Goal: Task Accomplishment & Management: Complete application form

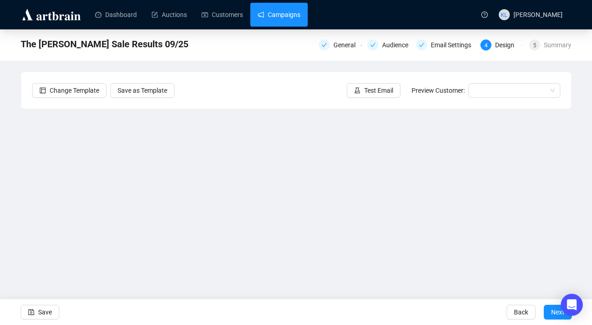
click at [278, 17] on link "Campaigns" at bounding box center [279, 15] width 43 height 24
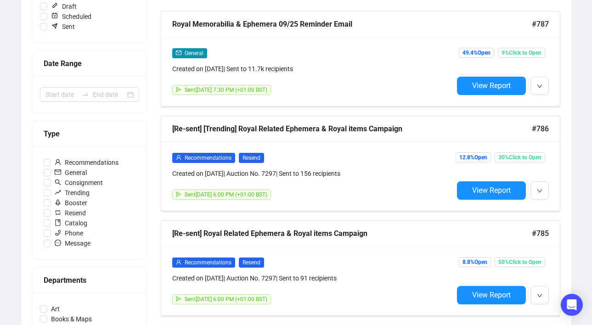
scroll to position [154, 0]
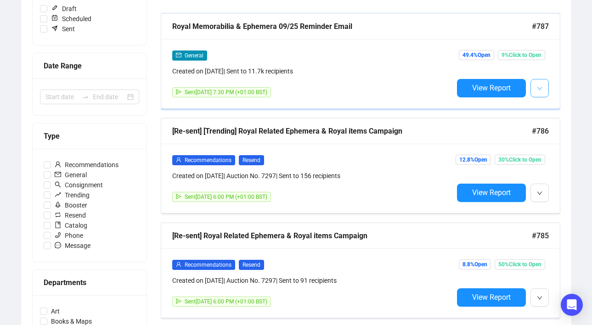
click at [535, 89] on button "button" at bounding box center [539, 88] width 18 height 18
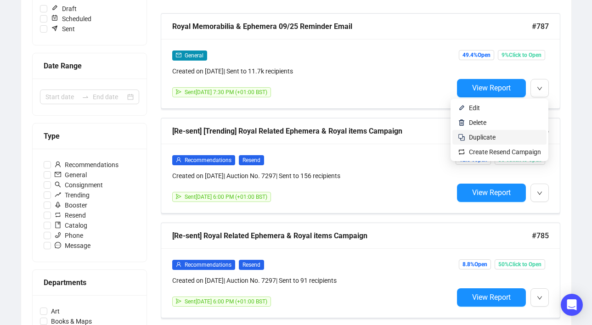
click at [495, 139] on span "Duplicate" at bounding box center [505, 137] width 72 height 10
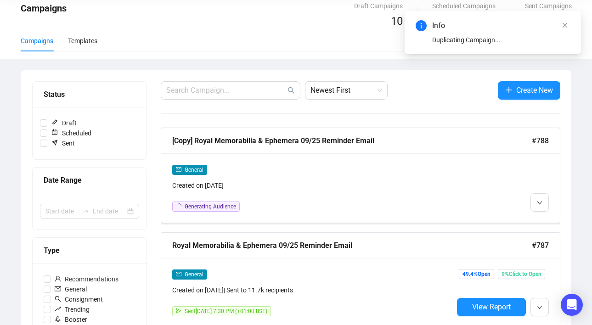
scroll to position [0, 0]
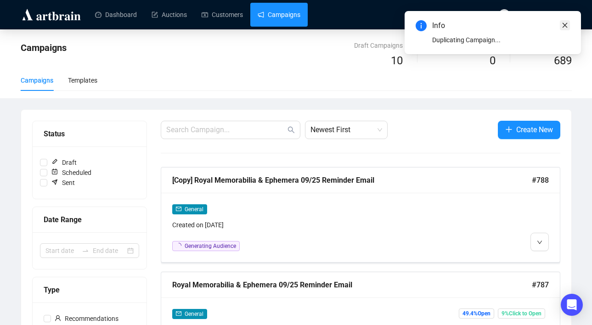
click at [561, 28] on link "Close" at bounding box center [565, 25] width 10 height 10
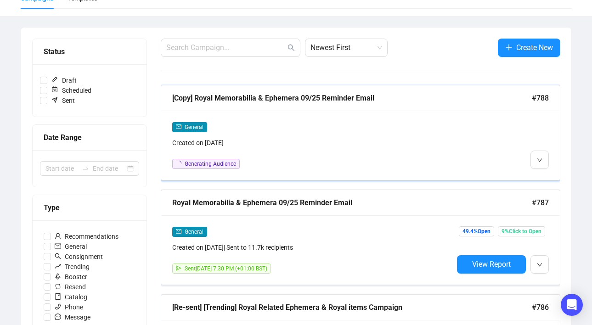
scroll to position [101, 0]
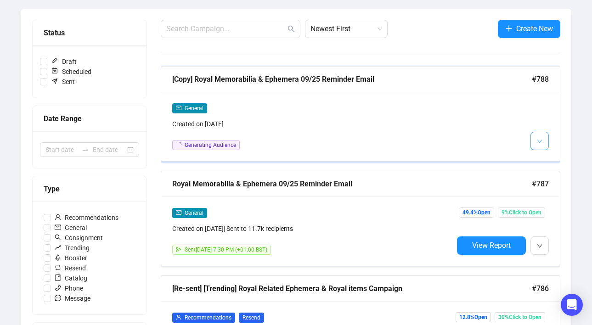
click at [539, 145] on span "button" at bounding box center [540, 140] width 6 height 11
click at [538, 160] on img at bounding box center [540, 160] width 7 height 7
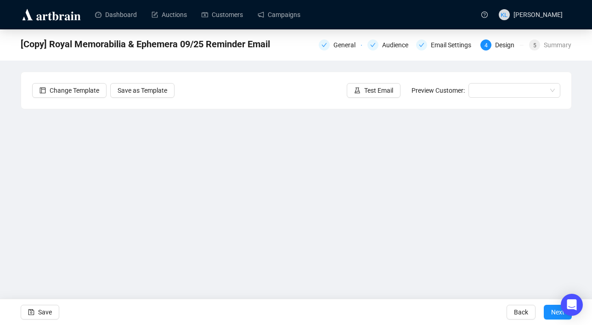
scroll to position [17, 0]
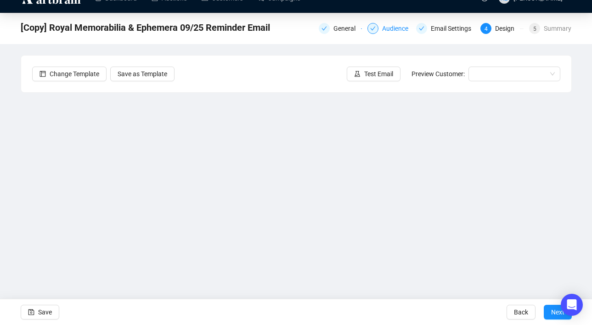
click at [383, 23] on div "Audience" at bounding box center [398, 28] width 32 height 11
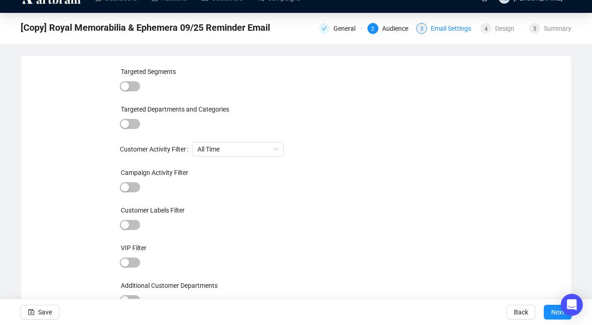
click at [436, 29] on div "Email Settings" at bounding box center [454, 28] width 46 height 11
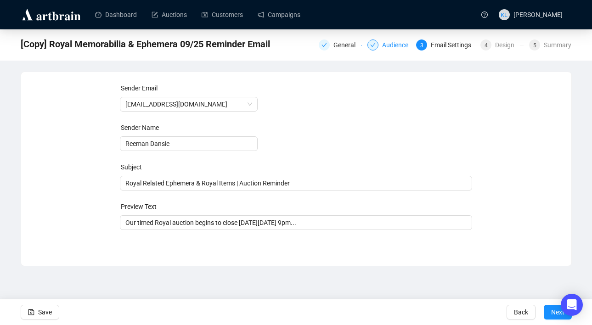
click at [387, 47] on div "Audience" at bounding box center [398, 44] width 32 height 11
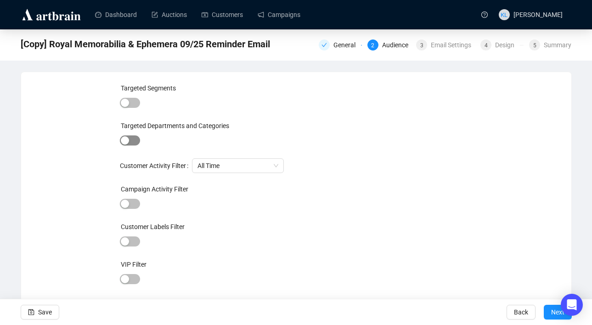
click at [130, 141] on span "button" at bounding box center [130, 140] width 20 height 10
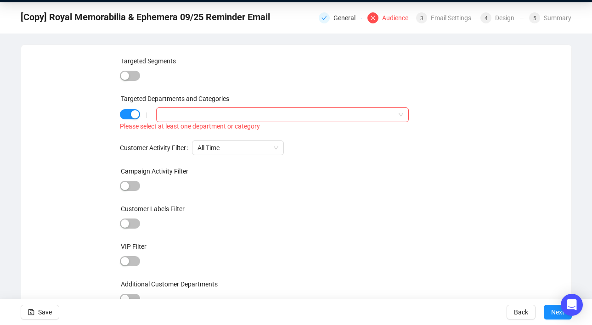
scroll to position [30, 0]
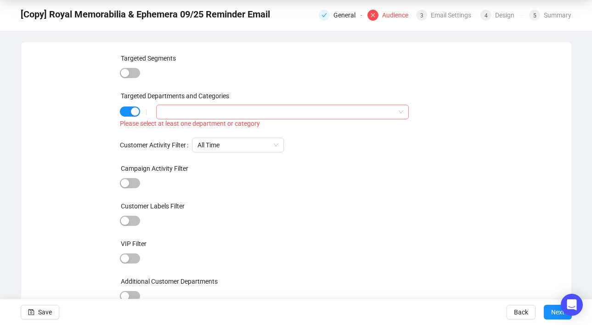
click at [185, 109] on div at bounding box center [277, 112] width 239 height 13
click at [163, 132] on icon "caret-down" at bounding box center [164, 130] width 5 height 5
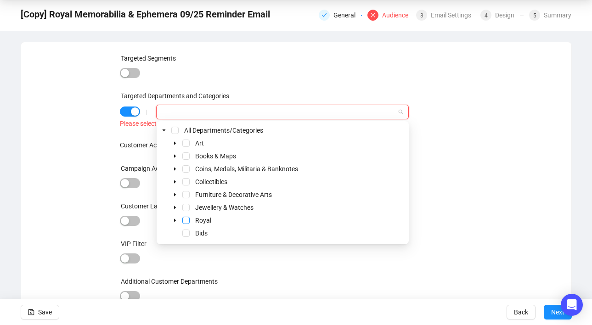
click at [184, 218] on span "Select Royal" at bounding box center [185, 220] width 7 height 7
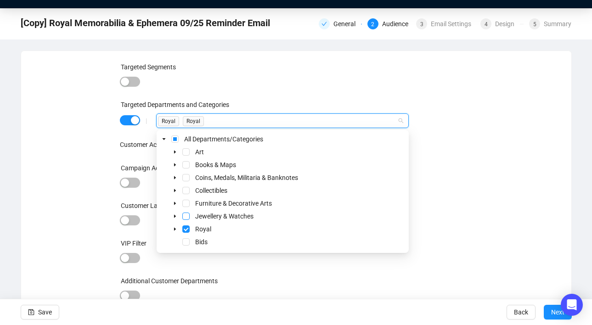
click at [186, 216] on span "Select Jewellery & Watches" at bounding box center [185, 216] width 7 height 7
click at [190, 204] on div "Furniture & Decorative Arts" at bounding box center [282, 203] width 248 height 11
click at [185, 190] on span "Select Collectibles" at bounding box center [185, 190] width 7 height 7
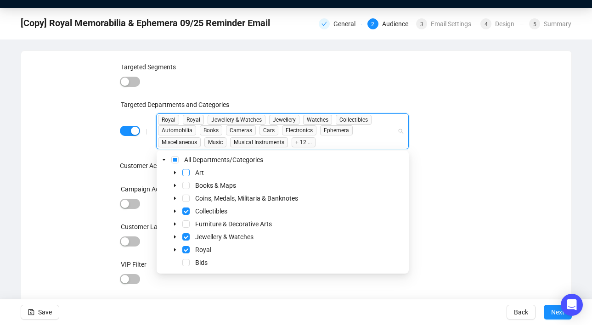
click at [186, 173] on span "Select Art" at bounding box center [185, 172] width 7 height 7
click at [186, 186] on span "Select Books & Maps" at bounding box center [185, 185] width 7 height 7
click at [491, 119] on div "Targeted Segments Targeted Departments and Categories | Royal Royal Jewellery &…" at bounding box center [296, 198] width 528 height 273
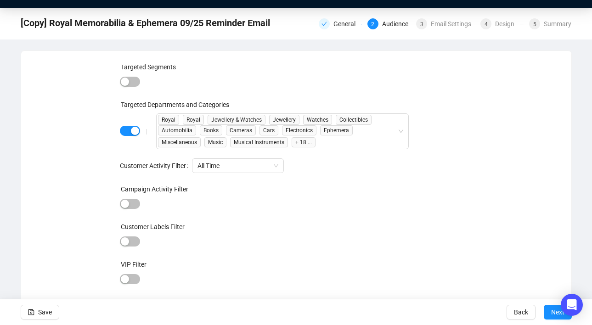
click at [447, 30] on div "General 2 Audience 3 Email Settings 4 Design 5 Summary" at bounding box center [445, 23] width 253 height 15
click at [446, 28] on div "Email Settings" at bounding box center [454, 23] width 46 height 11
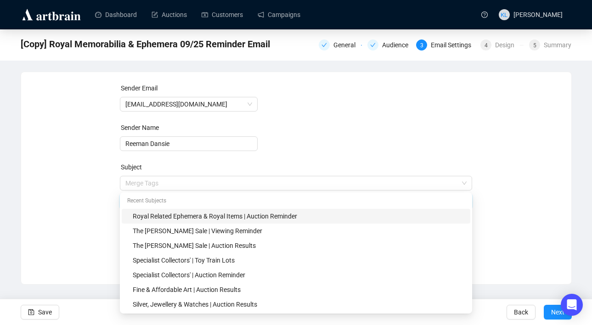
click at [207, 185] on span "Merge Tags Royal Related Ephemera & Royal Items | Auction Reminder" at bounding box center [296, 192] width 352 height 26
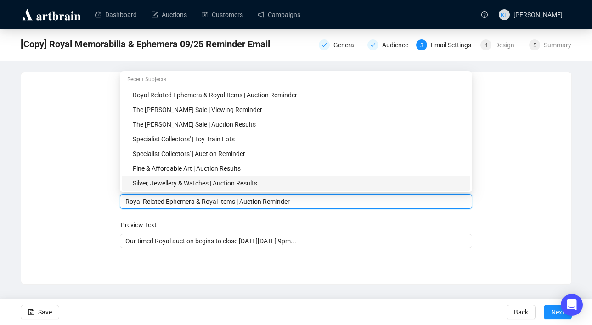
click at [291, 263] on div "Sender Email [EMAIL_ADDRESS][DOMAIN_NAME] Sender Name Reeman Dansie Subject Mer…" at bounding box center [296, 171] width 550 height 198
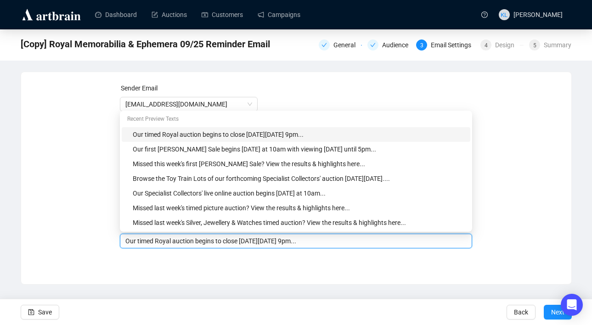
drag, startPoint x: 325, startPoint y: 243, endPoint x: 252, endPoint y: 241, distance: 73.9
click at [252, 241] on input "Our timed Royal auction begins to close [DATE][DATE] 9pm..." at bounding box center [295, 241] width 341 height 10
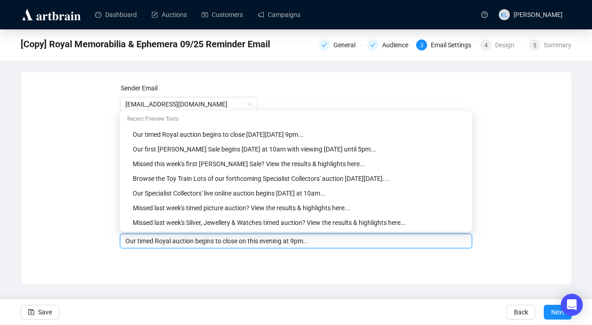
type input "Our timed Royal auction begins to close on this evening at 9pm..."
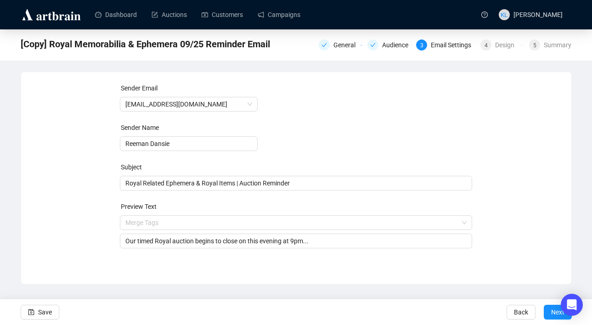
click at [258, 258] on div "Sender Email [EMAIL_ADDRESS][DOMAIN_NAME] Sender Name Reeman Dansie Subject Roy…" at bounding box center [296, 171] width 352 height 176
click at [554, 313] on span "Next" at bounding box center [557, 312] width 13 height 26
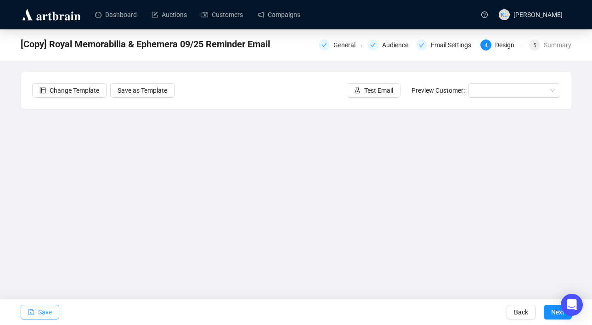
click at [24, 313] on button "Save" at bounding box center [40, 312] width 39 height 15
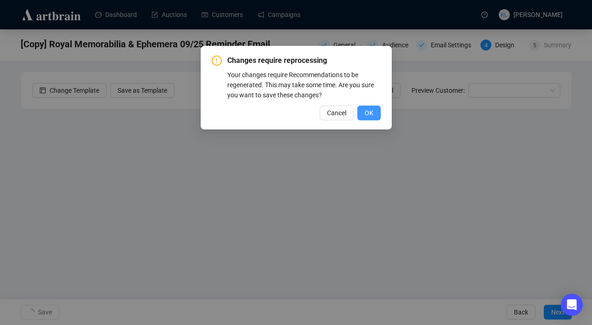
click at [376, 109] on button "OK" at bounding box center [368, 113] width 23 height 15
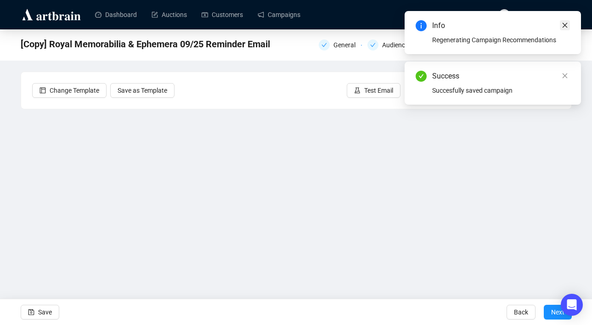
click at [565, 22] on icon "close" at bounding box center [564, 25] width 6 height 6
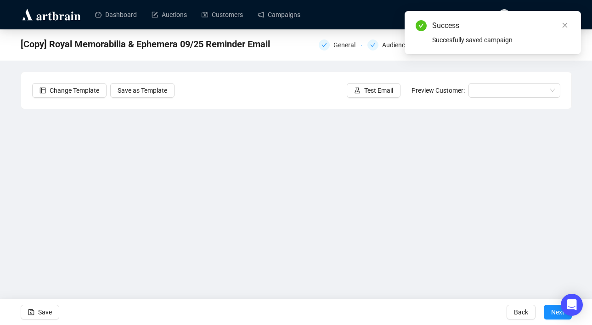
click at [565, 22] on icon "close" at bounding box center [564, 25] width 6 height 6
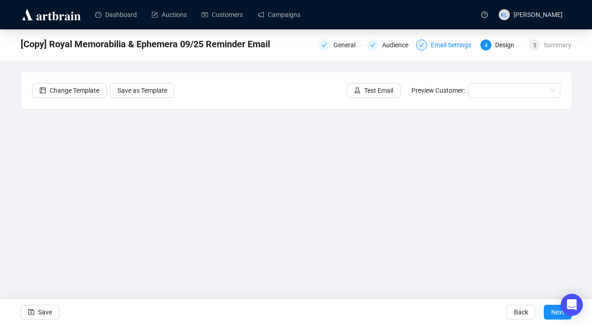
click at [432, 44] on div "Email Settings" at bounding box center [454, 44] width 46 height 11
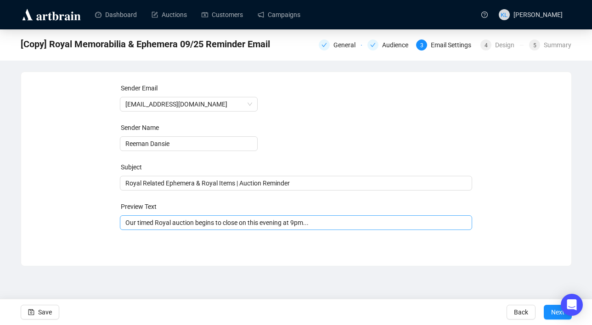
click at [251, 225] on span "Our timed Royal auction begins to close on this evening at 9pm..." at bounding box center [296, 222] width 352 height 7
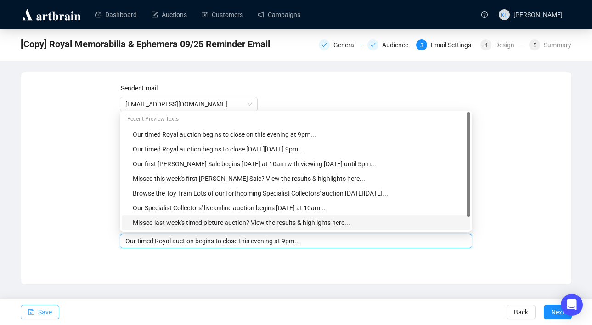
type input "Our timed Royal auction begins to close this evening at 9pm..."
click at [50, 310] on span "Save" at bounding box center [45, 312] width 14 height 26
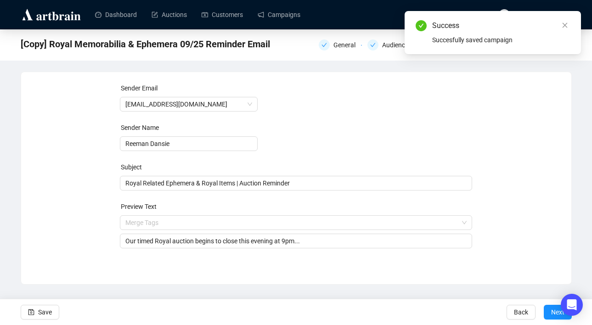
click at [570, 23] on div "Success Succesfully saved campaign" at bounding box center [492, 32] width 176 height 43
click at [565, 25] on icon "close" at bounding box center [564, 25] width 6 height 6
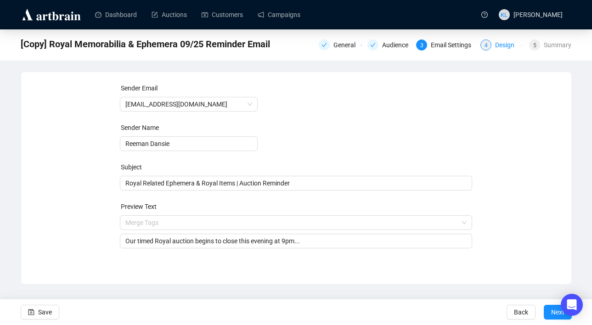
click at [495, 41] on div "Design" at bounding box center [507, 44] width 25 height 11
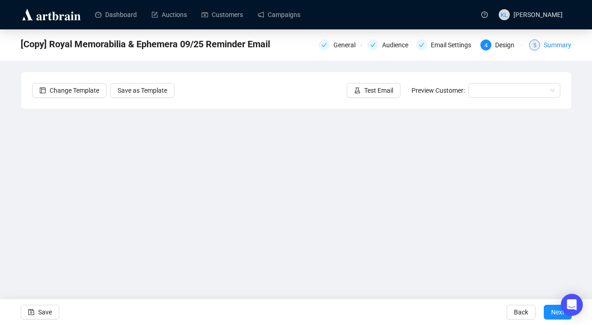
click at [545, 43] on div "Summary" at bounding box center [557, 44] width 28 height 11
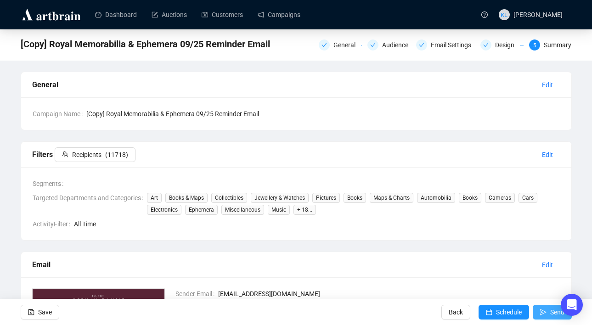
click at [534, 313] on button "Send" at bounding box center [551, 312] width 39 height 15
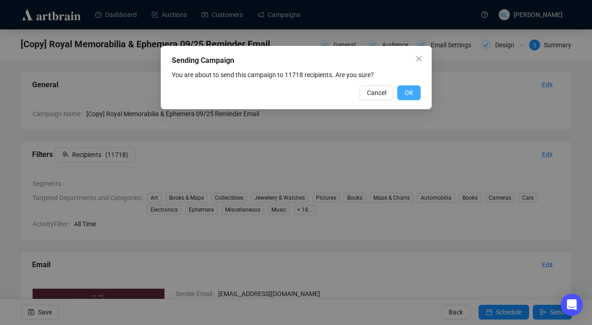
click at [417, 92] on button "OK" at bounding box center [408, 92] width 23 height 15
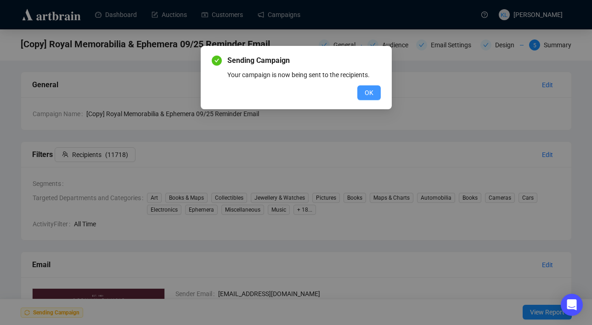
click at [374, 96] on button "OK" at bounding box center [368, 92] width 23 height 15
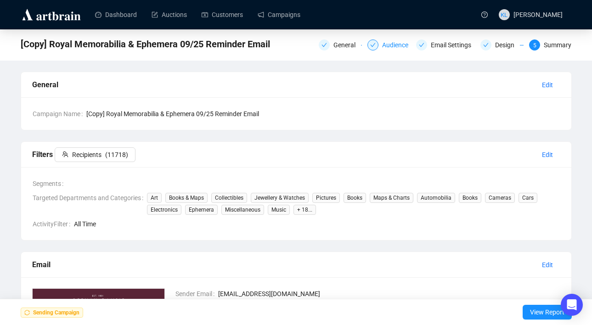
click at [396, 46] on div "Audience" at bounding box center [398, 44] width 32 height 11
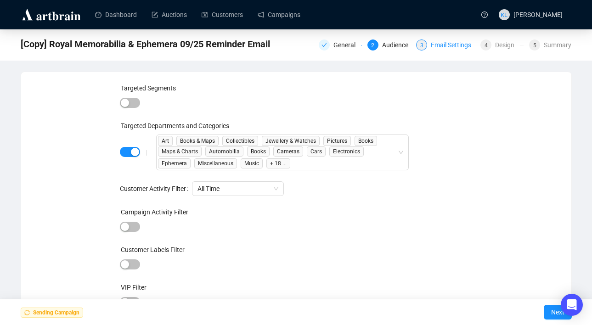
click at [446, 44] on div "Email Settings" at bounding box center [454, 44] width 46 height 11
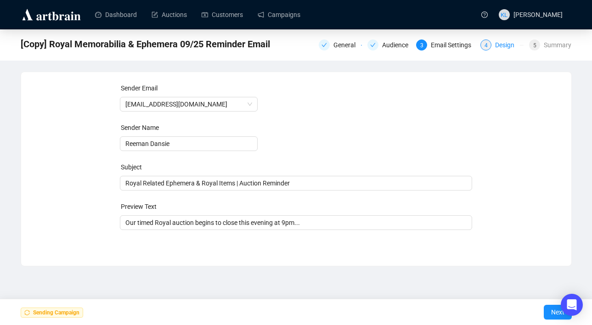
click at [490, 46] on div "4 Design" at bounding box center [501, 44] width 43 height 11
